Goal: Navigation & Orientation: Find specific page/section

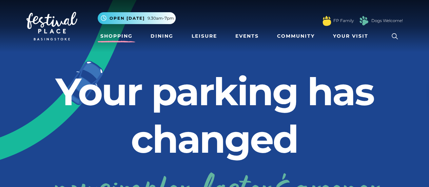
click at [112, 37] on link "Shopping" at bounding box center [117, 36] width 38 height 13
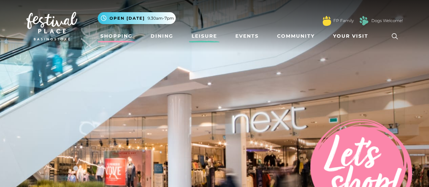
click at [204, 40] on link "Leisure" at bounding box center [204, 36] width 31 height 13
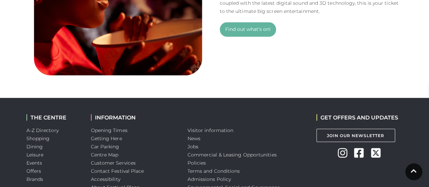
scroll to position [586, 0]
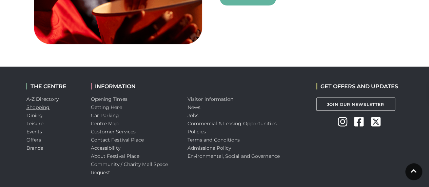
click at [44, 107] on link "Shopping" at bounding box center [37, 107] width 23 height 6
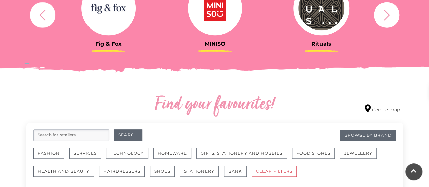
scroll to position [303, 0]
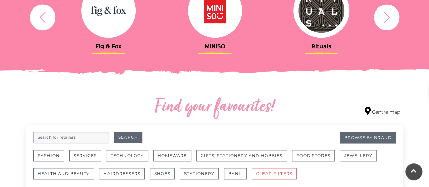
click at [112, 48] on h3 "Fig & Fox" at bounding box center [108, 46] width 96 height 6
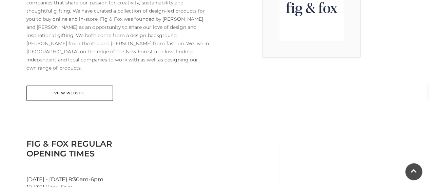
scroll to position [241, 0]
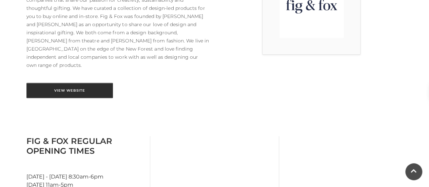
click at [89, 83] on link "View Website" at bounding box center [69, 90] width 87 height 15
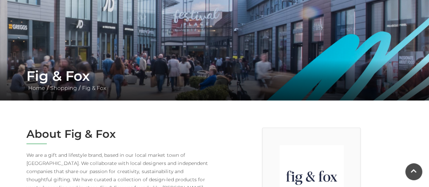
scroll to position [27, 0]
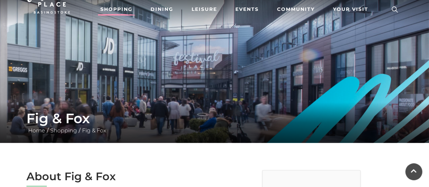
click at [124, 11] on link "Shopping" at bounding box center [117, 9] width 38 height 13
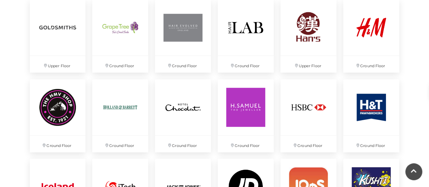
scroll to position [907, 0]
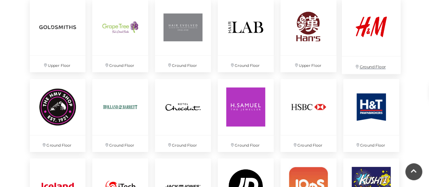
click at [381, 25] on img at bounding box center [371, 27] width 59 height 59
click at [313, 35] on img at bounding box center [308, 27] width 59 height 59
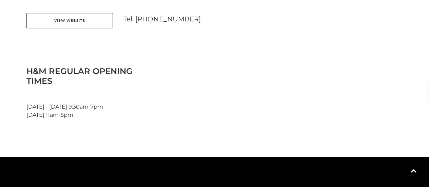
scroll to position [341, 0]
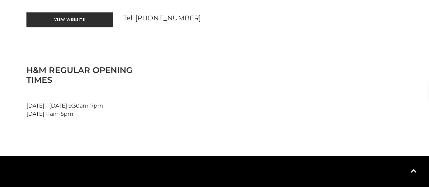
click at [80, 12] on link "View Website" at bounding box center [69, 19] width 87 height 15
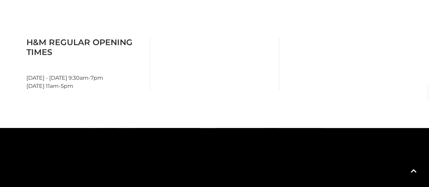
scroll to position [369, 0]
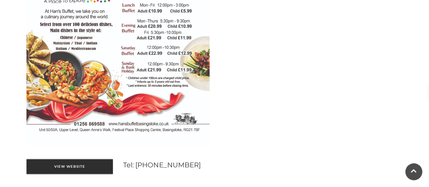
scroll to position [440, 0]
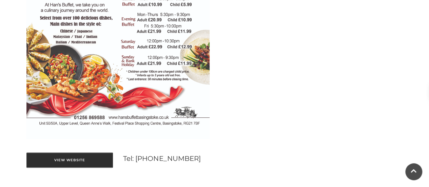
click at [77, 159] on link "View Website" at bounding box center [69, 159] width 87 height 15
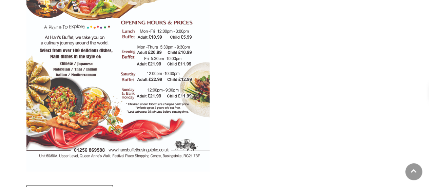
scroll to position [0, 0]
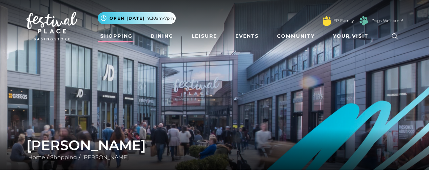
click at [123, 37] on link "Shopping" at bounding box center [117, 36] width 38 height 13
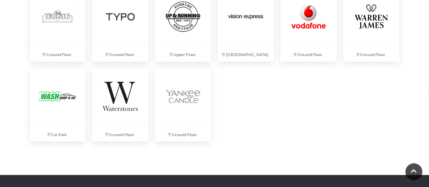
scroll to position [1870, 0]
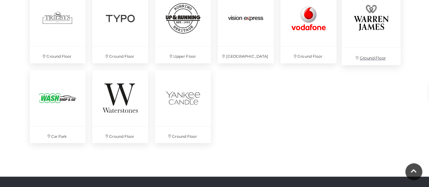
click at [361, 38] on img at bounding box center [371, 17] width 59 height 59
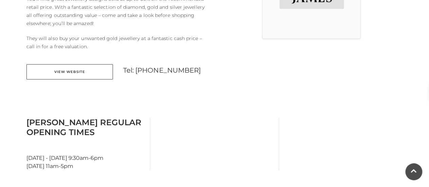
scroll to position [257, 0]
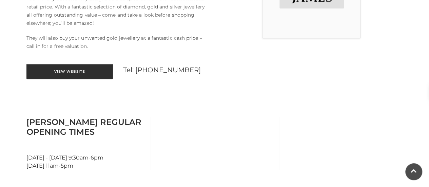
click at [64, 76] on link "View Website" at bounding box center [69, 71] width 87 height 15
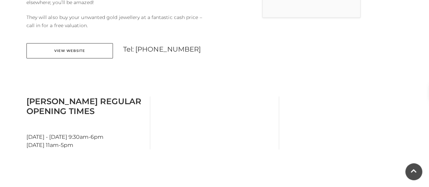
scroll to position [280, 0]
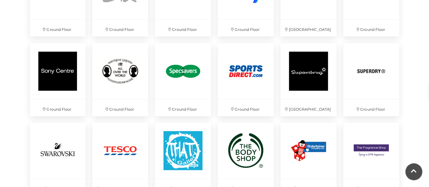
scroll to position [1580, 0]
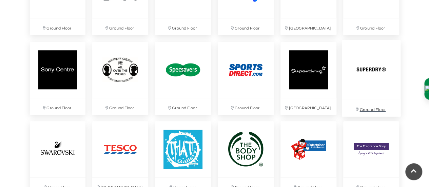
click at [380, 62] on img at bounding box center [371, 69] width 59 height 59
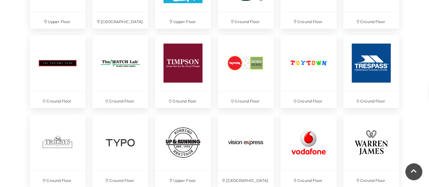
scroll to position [1747, 0]
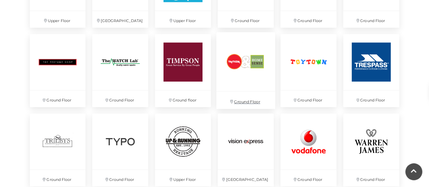
click at [239, 79] on img at bounding box center [245, 61] width 59 height 59
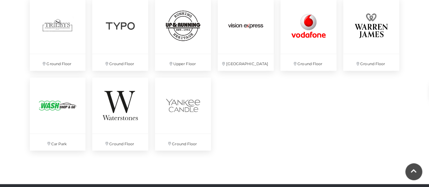
scroll to position [1868, 0]
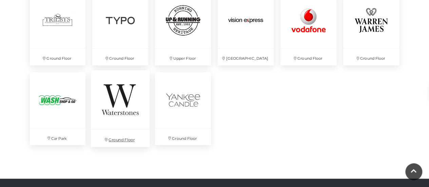
click at [126, 76] on img at bounding box center [120, 99] width 59 height 59
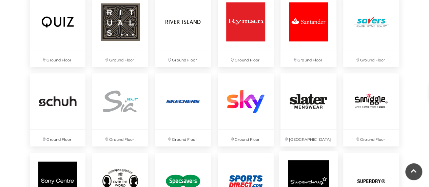
scroll to position [1462, 0]
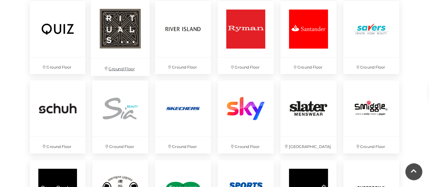
click at [124, 23] on img at bounding box center [120, 28] width 59 height 59
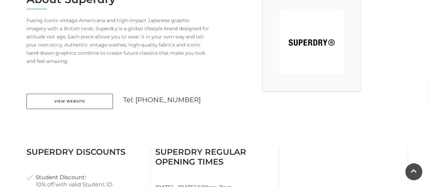
scroll to position [204, 0]
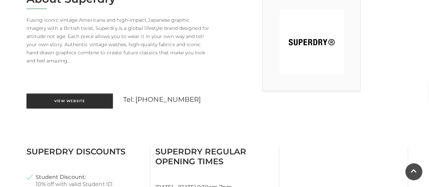
click at [96, 99] on link "View Website" at bounding box center [69, 100] width 87 height 15
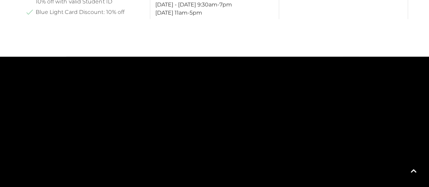
scroll to position [393, 0]
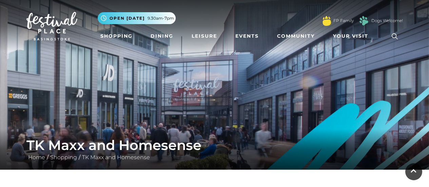
scroll to position [184, 0]
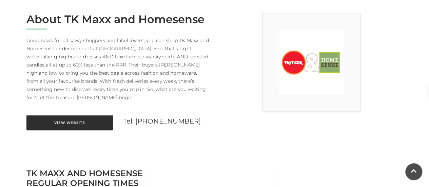
click at [72, 115] on link "View Website" at bounding box center [69, 122] width 87 height 15
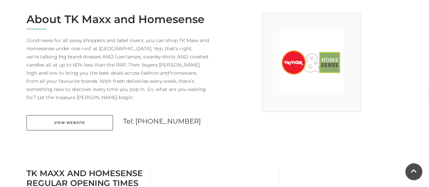
scroll to position [121, 0]
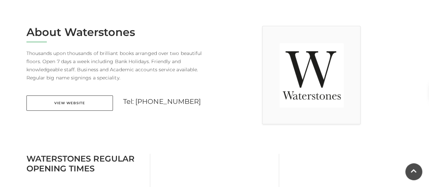
scroll to position [177, 0]
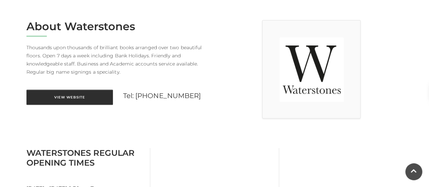
click at [87, 99] on link "View Website" at bounding box center [69, 97] width 87 height 15
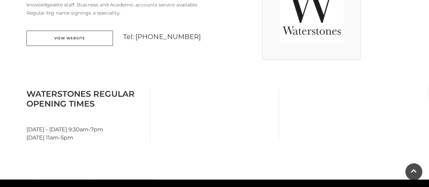
scroll to position [240, 0]
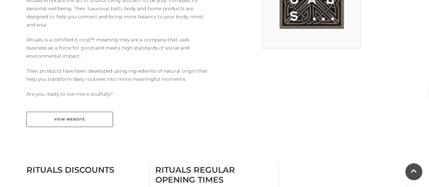
scroll to position [247, 0]
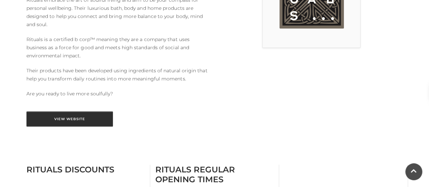
click at [74, 123] on link "View Website" at bounding box center [69, 118] width 87 height 15
